Goal: Transaction & Acquisition: Obtain resource

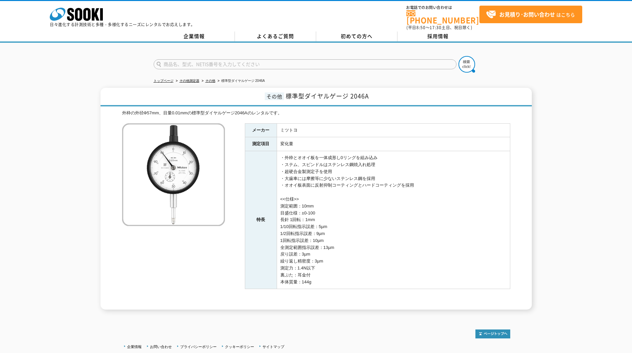
click at [216, 59] on input "text" at bounding box center [305, 64] width 303 height 10
type input "2050A"
click at [459, 56] on button at bounding box center [467, 64] width 17 height 17
click at [215, 78] on ul "トップページ その他測定器 その他 標準型ダイヤルゲージ 2046A" at bounding box center [316, 81] width 325 height 14
click at [210, 79] on link "その他" at bounding box center [210, 81] width 10 height 4
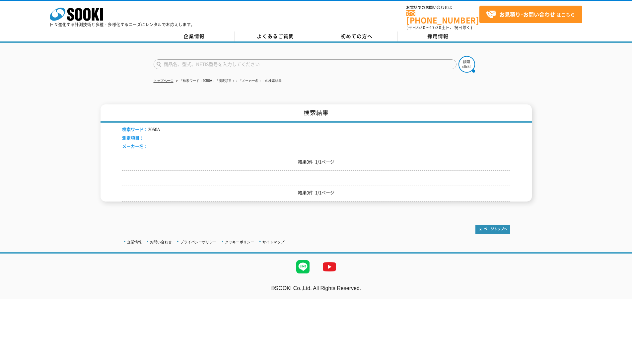
click at [236, 62] on input "text" at bounding box center [305, 64] width 303 height 10
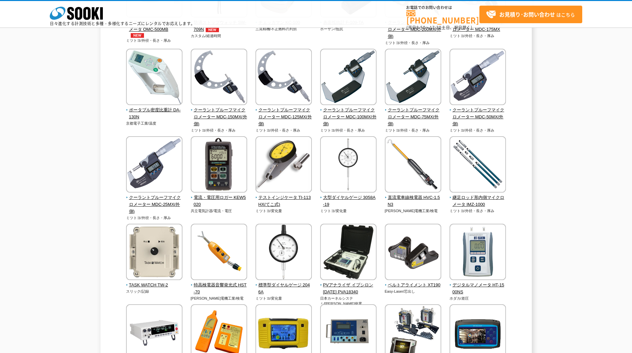
scroll to position [229, 0]
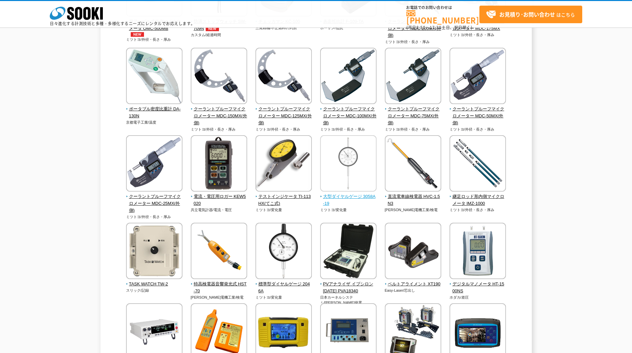
click at [344, 193] on img at bounding box center [348, 164] width 56 height 58
